Goal: Information Seeking & Learning: Understand process/instructions

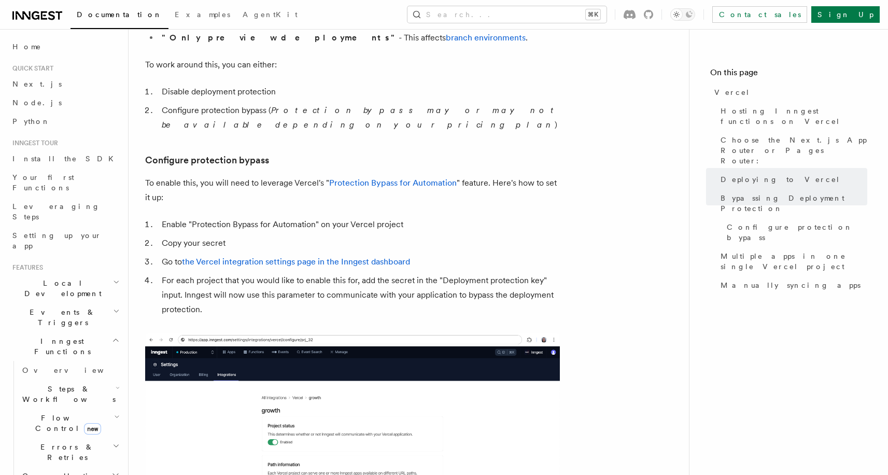
scroll to position [886, 0]
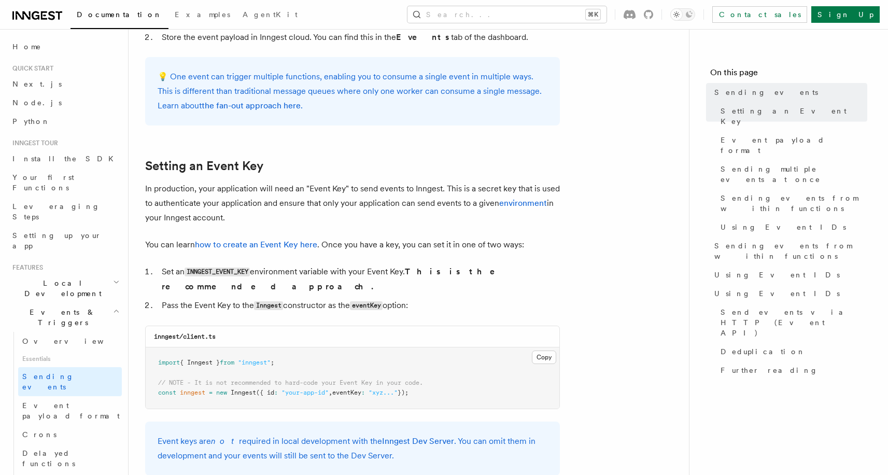
scroll to position [719, 0]
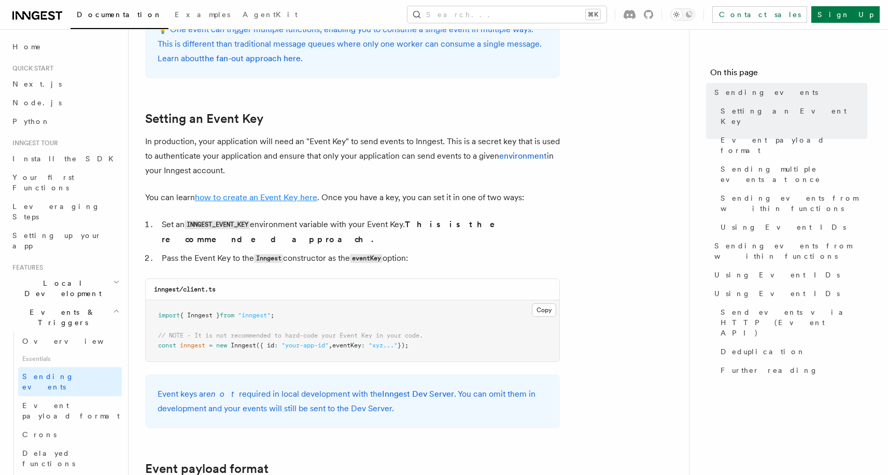
click at [248, 200] on link "how to create an Event Key here" at bounding box center [256, 197] width 122 height 10
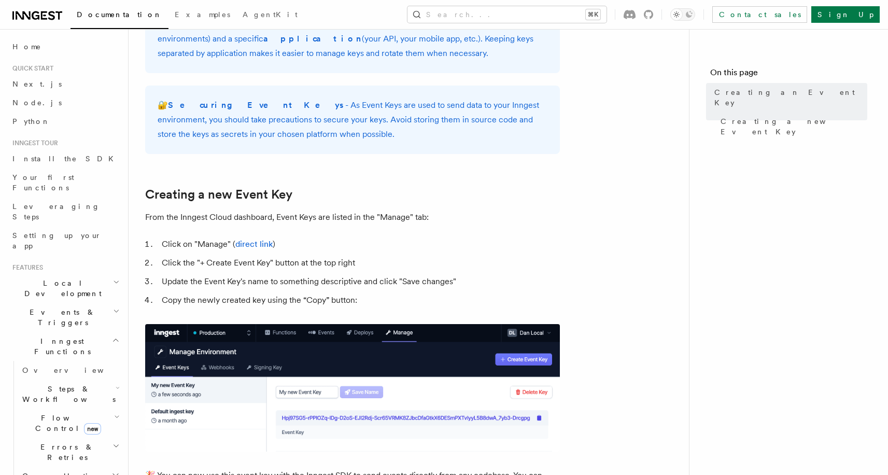
scroll to position [308, 0]
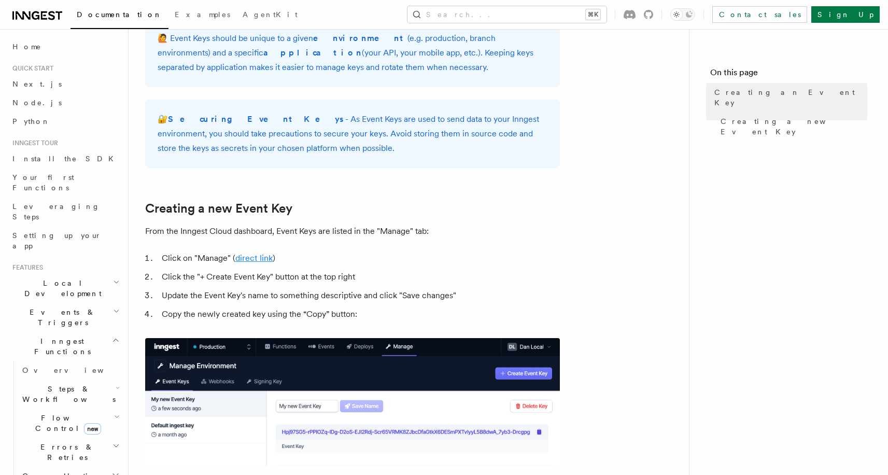
click at [252, 260] on link "direct link" at bounding box center [253, 258] width 37 height 10
